Goal: Transaction & Acquisition: Download file/media

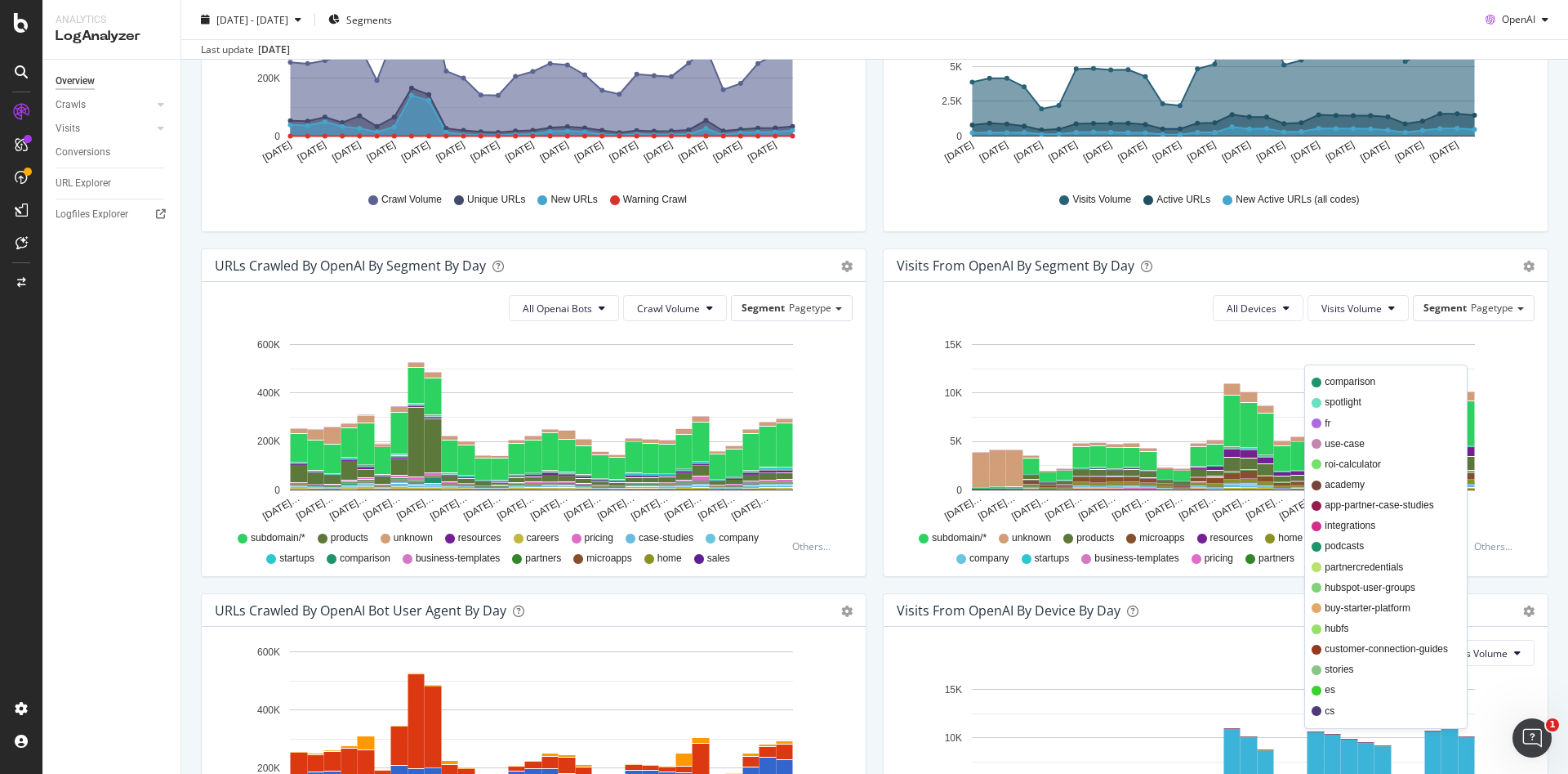
scroll to position [381, 0]
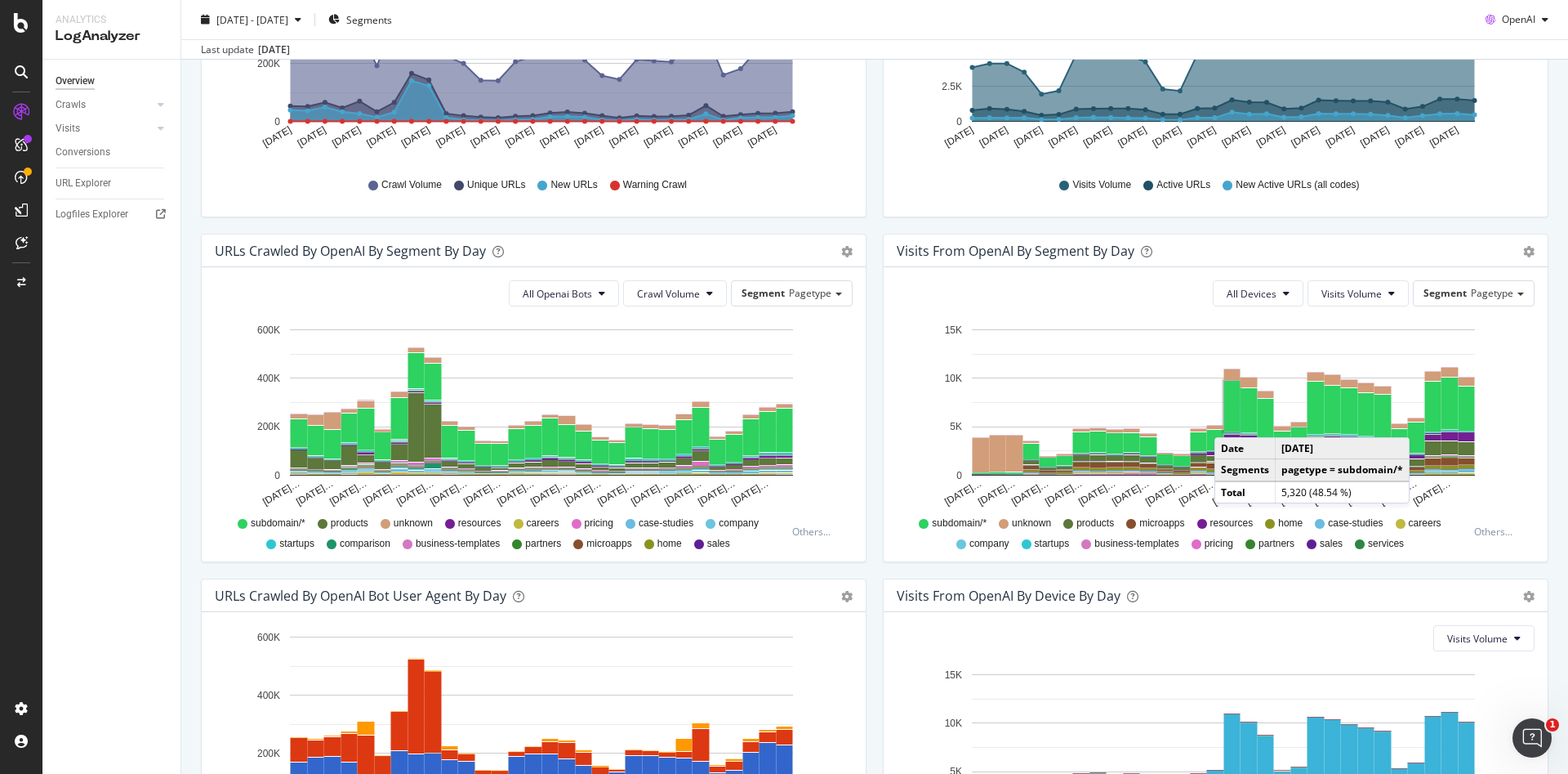
click at [1224, 421] on rect "A chart." at bounding box center [1232, 406] width 16 height 51
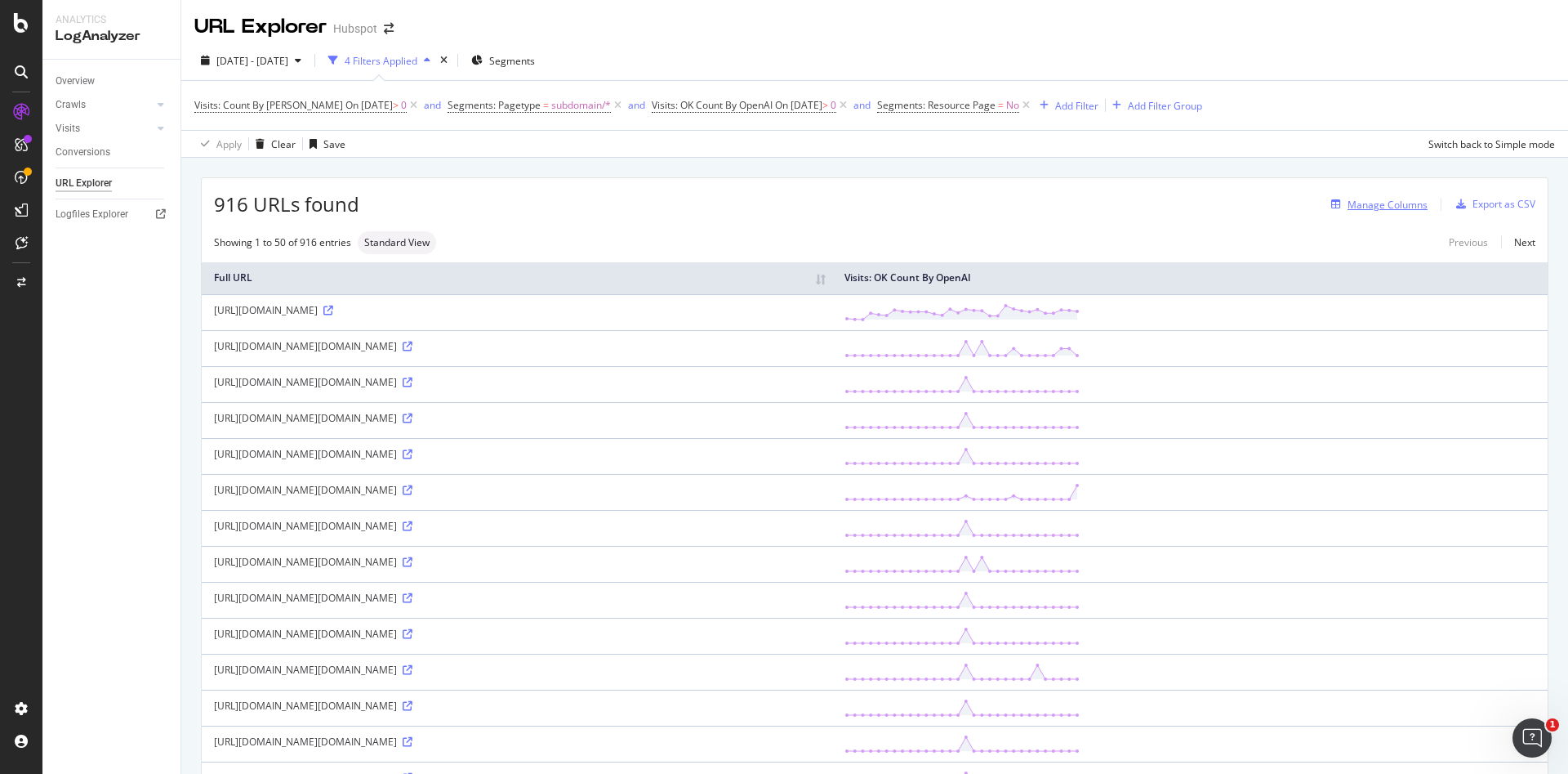
click at [1356, 202] on div "Manage Columns" at bounding box center [1388, 205] width 80 height 14
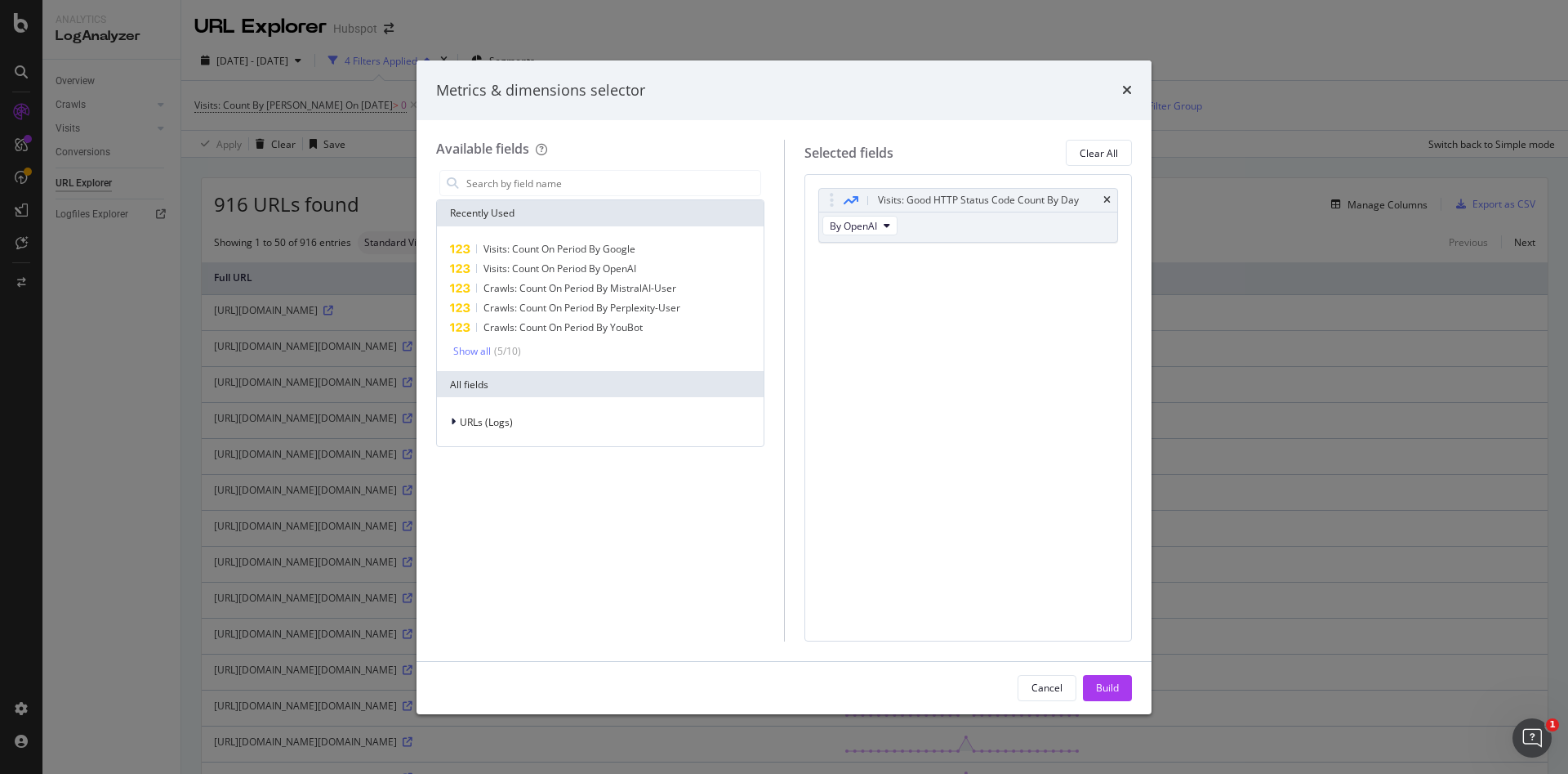
click at [1120, 86] on div "Metrics & dimensions selector" at bounding box center [783, 90] width 696 height 21
click at [1125, 89] on icon "times" at bounding box center [1127, 89] width 10 height 13
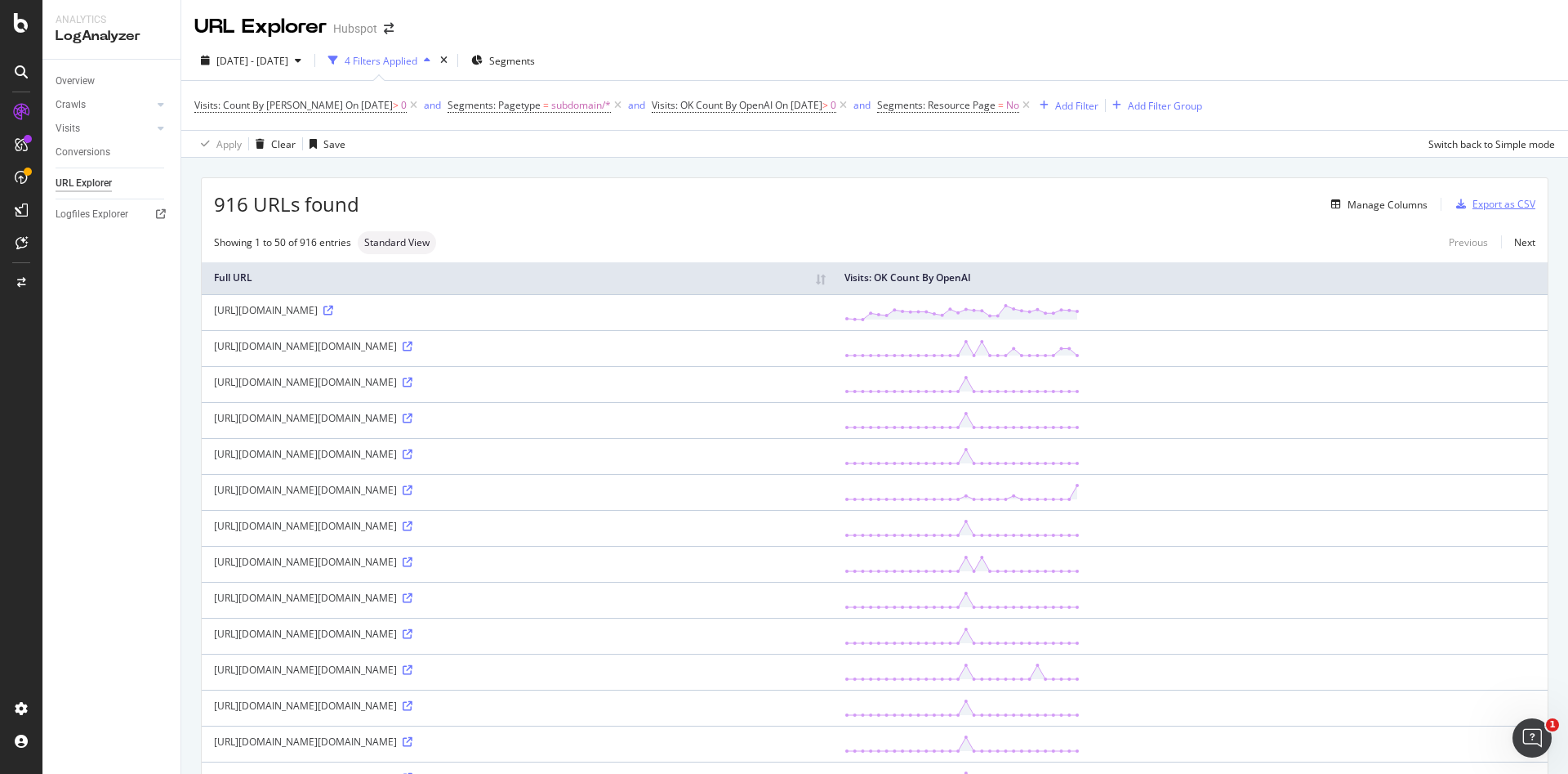
click at [1473, 205] on div "Export as CSV" at bounding box center [1504, 204] width 63 height 14
click at [1483, 201] on div "Export as CSV" at bounding box center [1504, 204] width 63 height 14
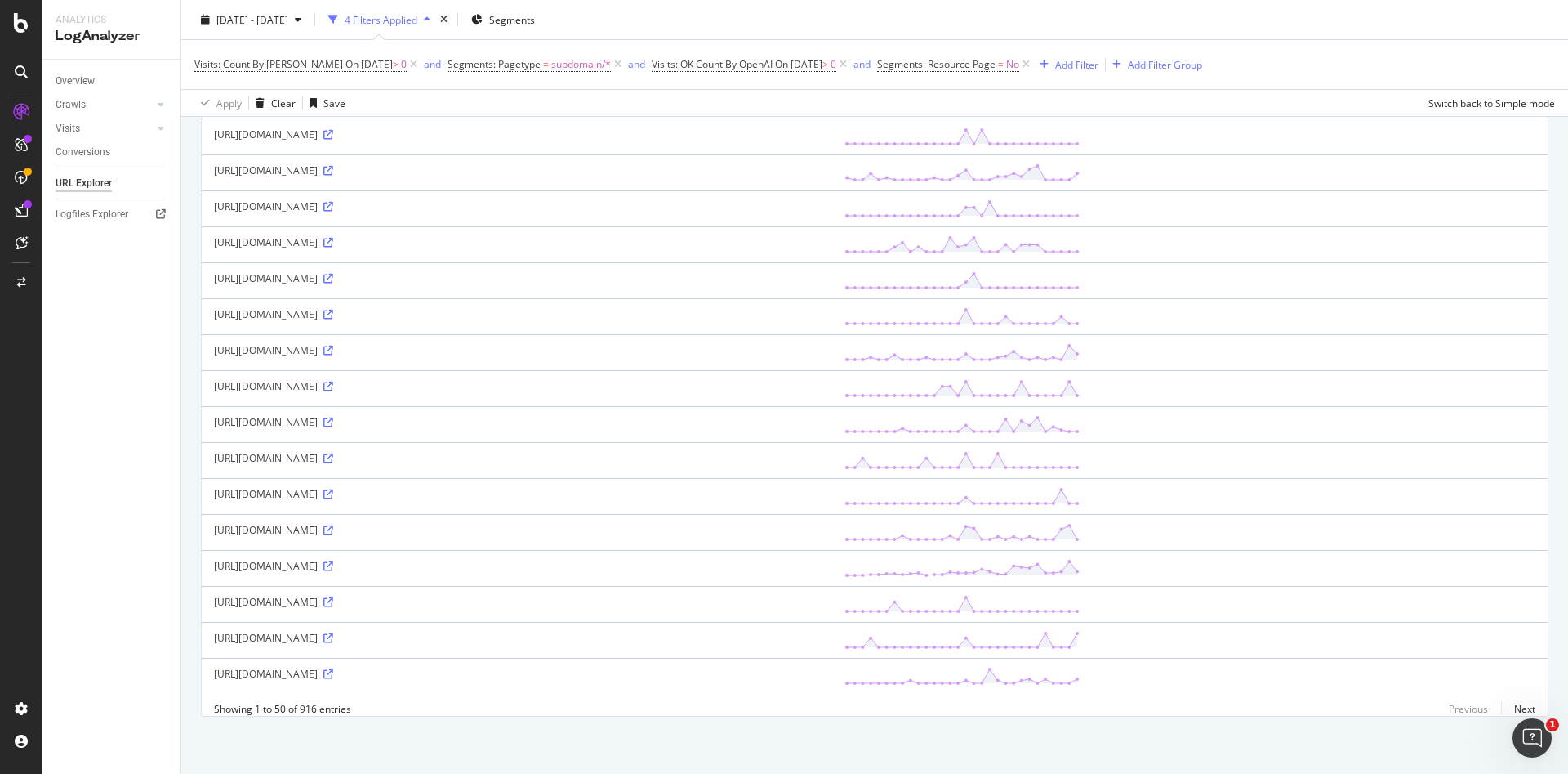
scroll to position [1454, 0]
